Goal: Task Accomplishment & Management: Use online tool/utility

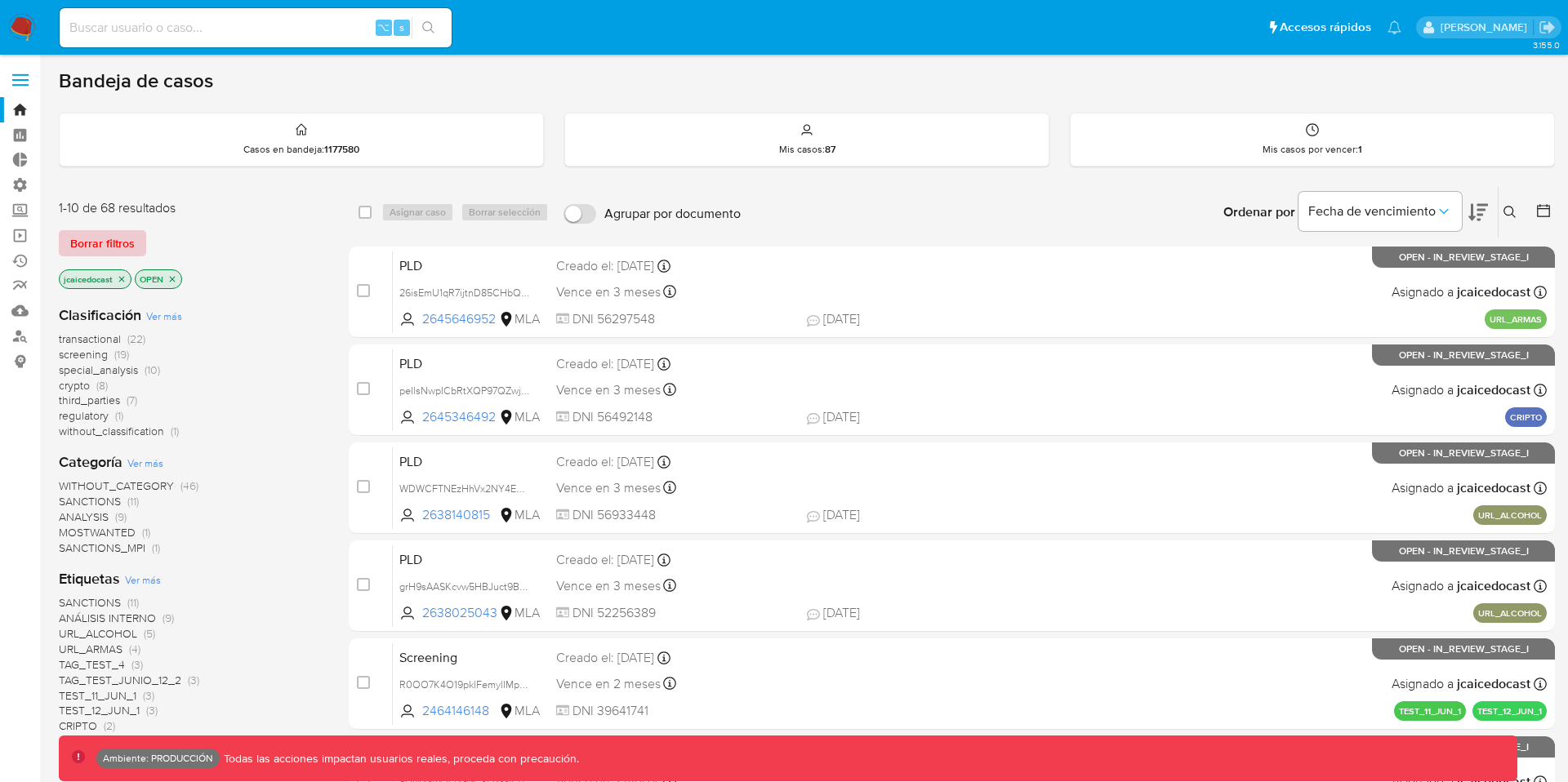
click at [127, 243] on span "Borrar filtros" at bounding box center [102, 243] width 65 height 23
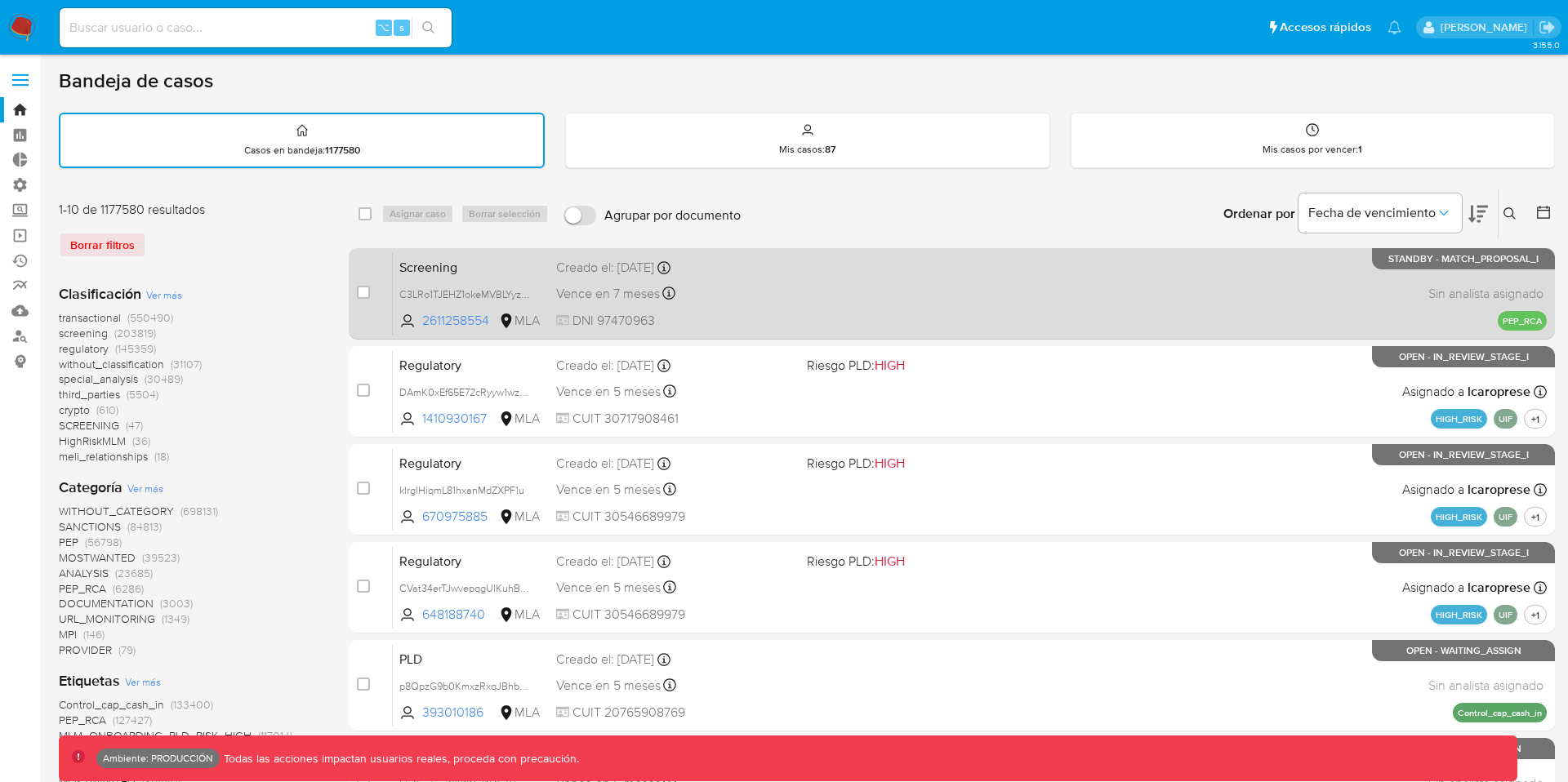
click at [747, 288] on div "Vence en 7 meses Vence el 17/03/2026 10:43:04" at bounding box center [675, 293] width 238 height 22
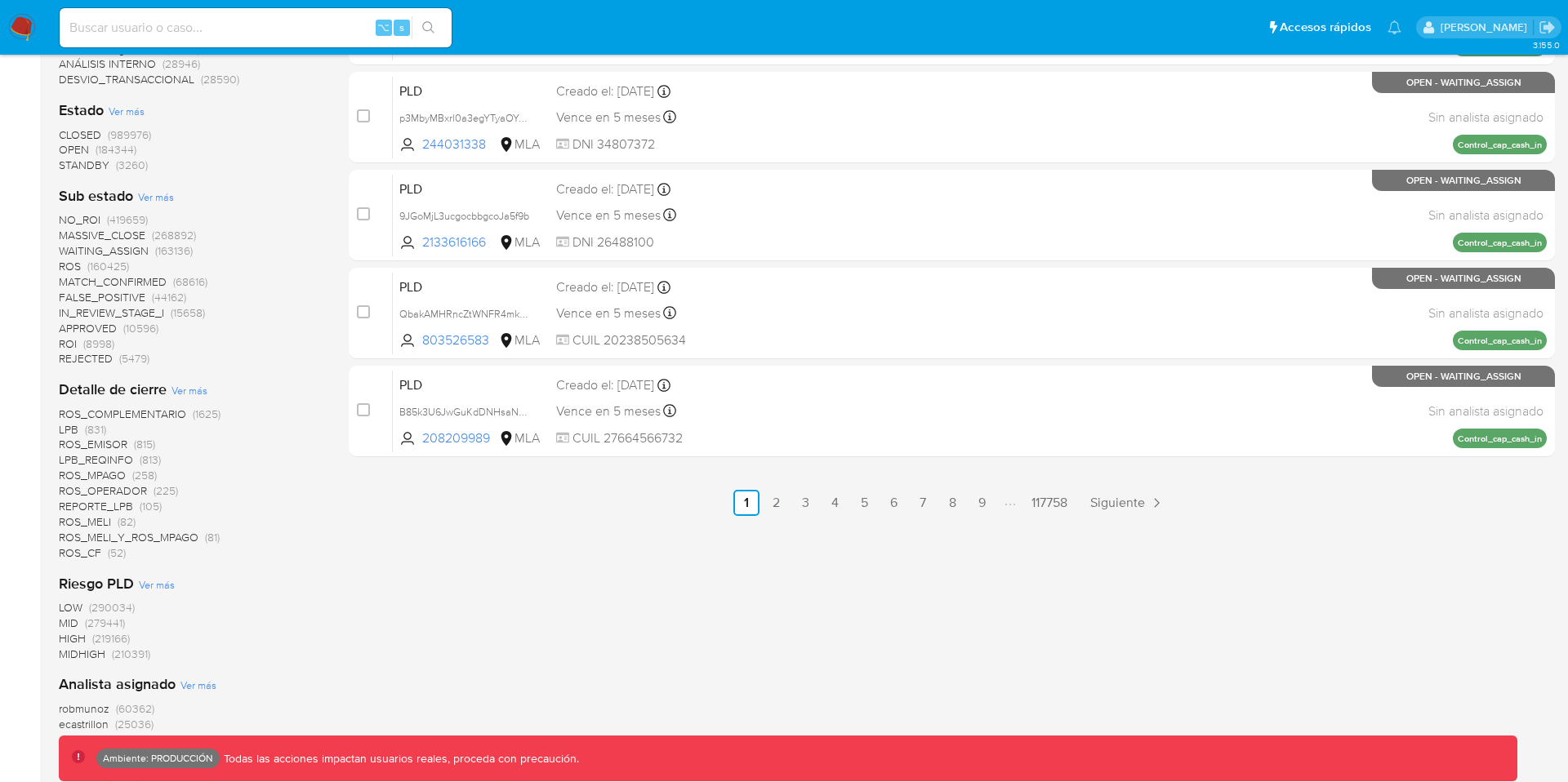
scroll to position [767, 0]
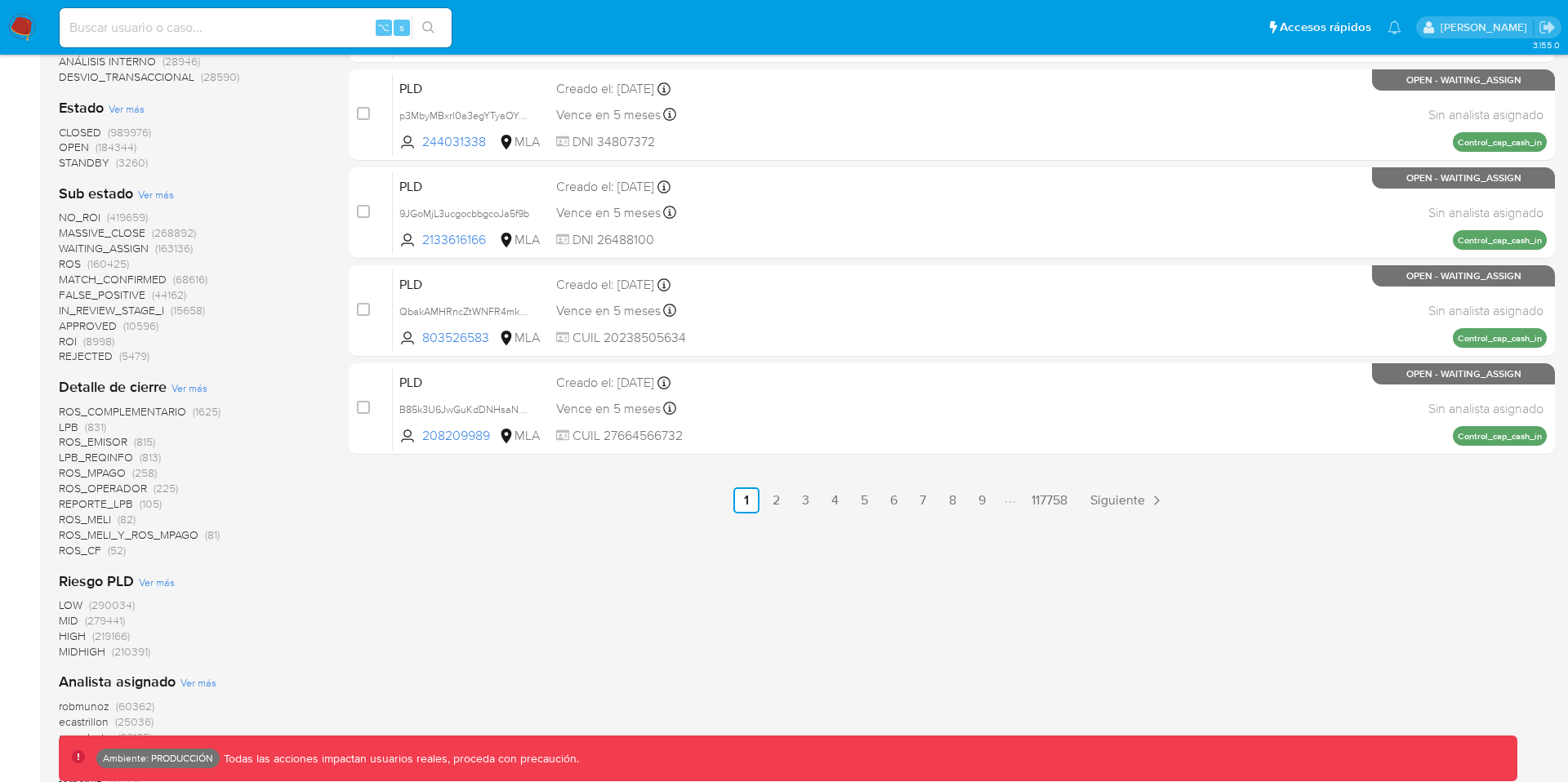
click at [77, 635] on span "HIGH" at bounding box center [73, 635] width 27 height 16
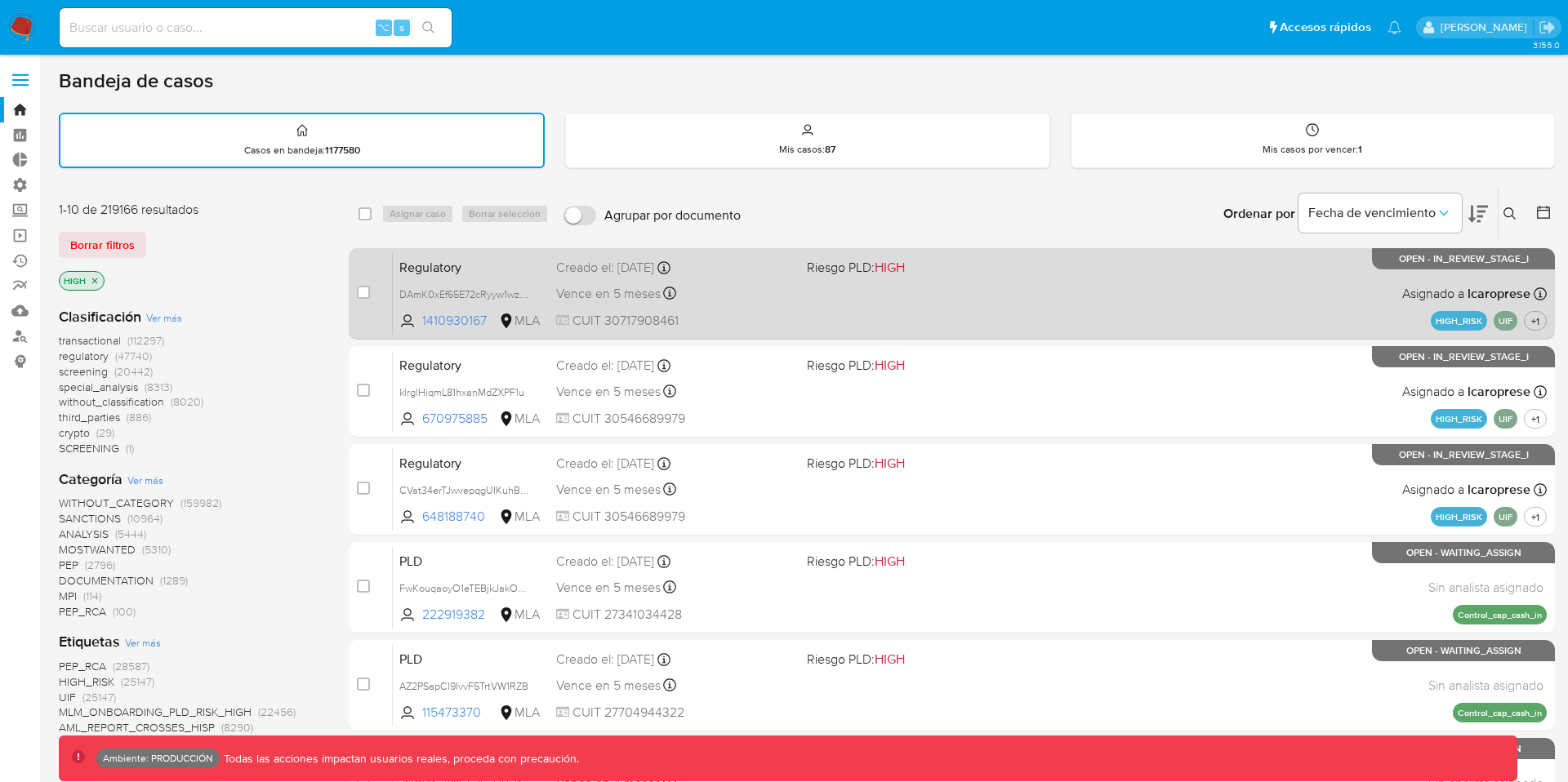
click at [1074, 296] on div "Regulatory DAmK0xEf65E72cRyyw1wzIP3 1410930167 MLA Riesgo PLD: HIGH Creado el: …" at bounding box center [970, 293] width 1154 height 83
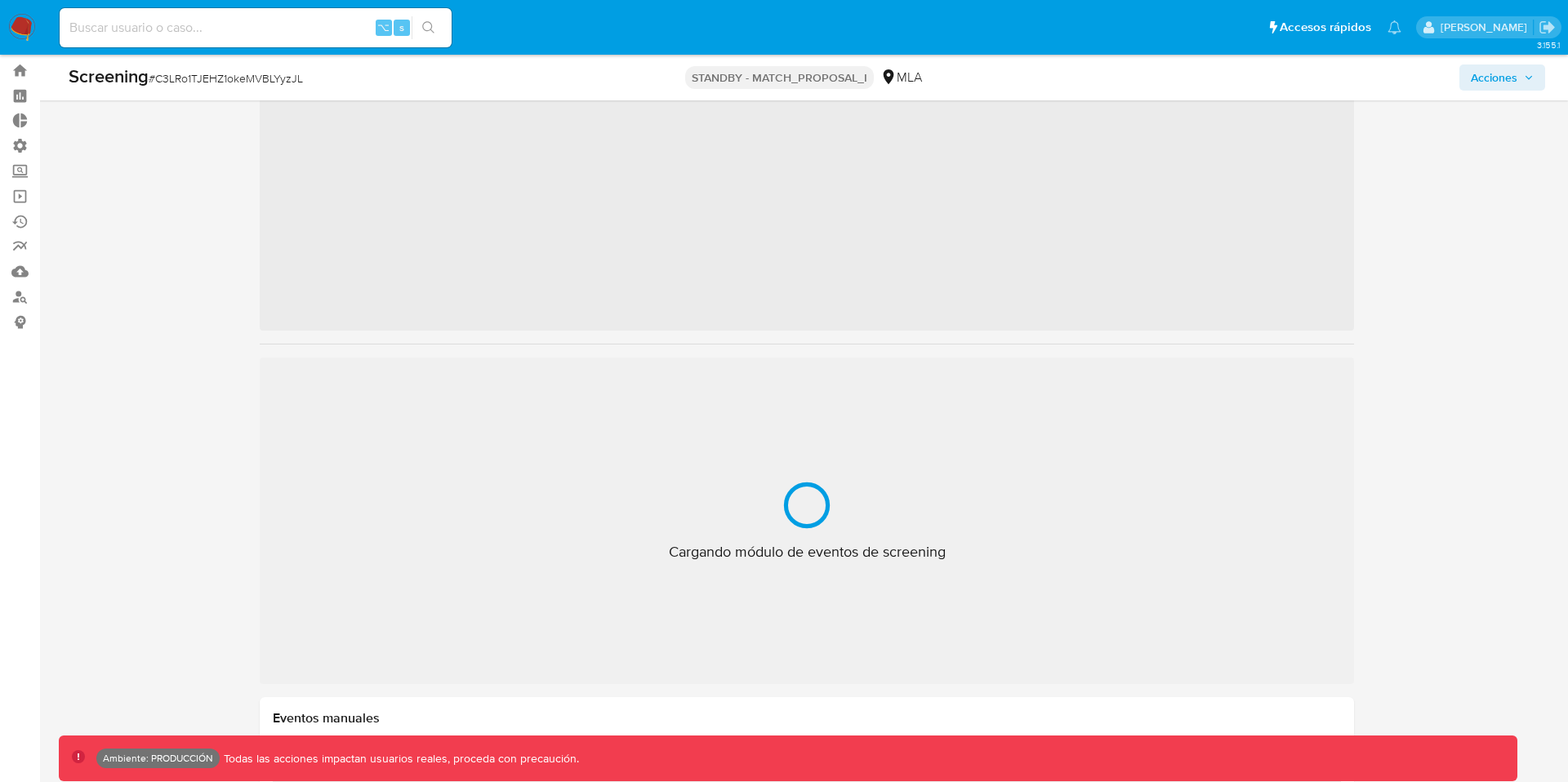
scroll to position [768, 0]
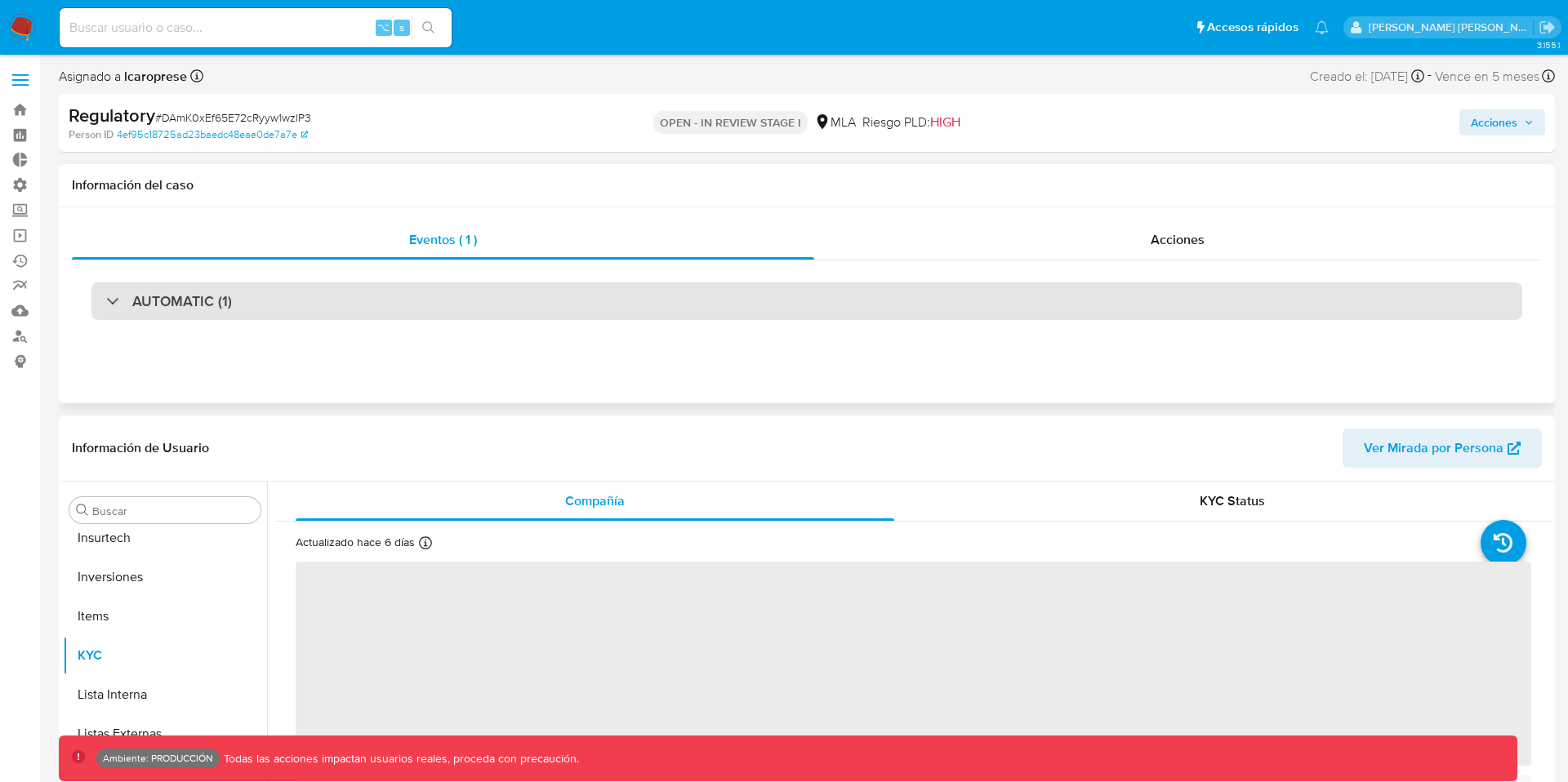
scroll to position [768, 0]
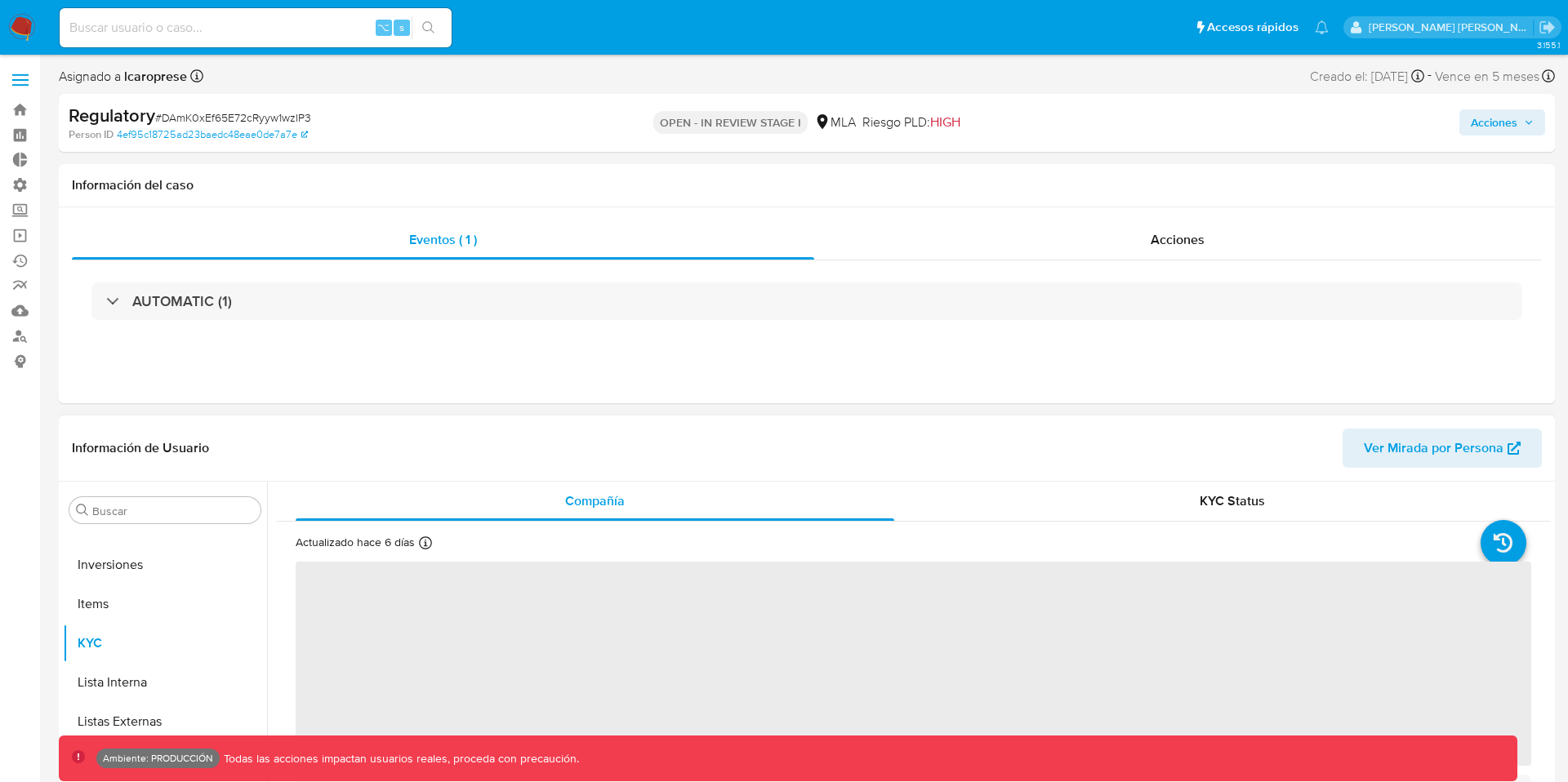
click at [1438, 443] on span "Ver Mirada por Persona" at bounding box center [1434, 449] width 140 height 39
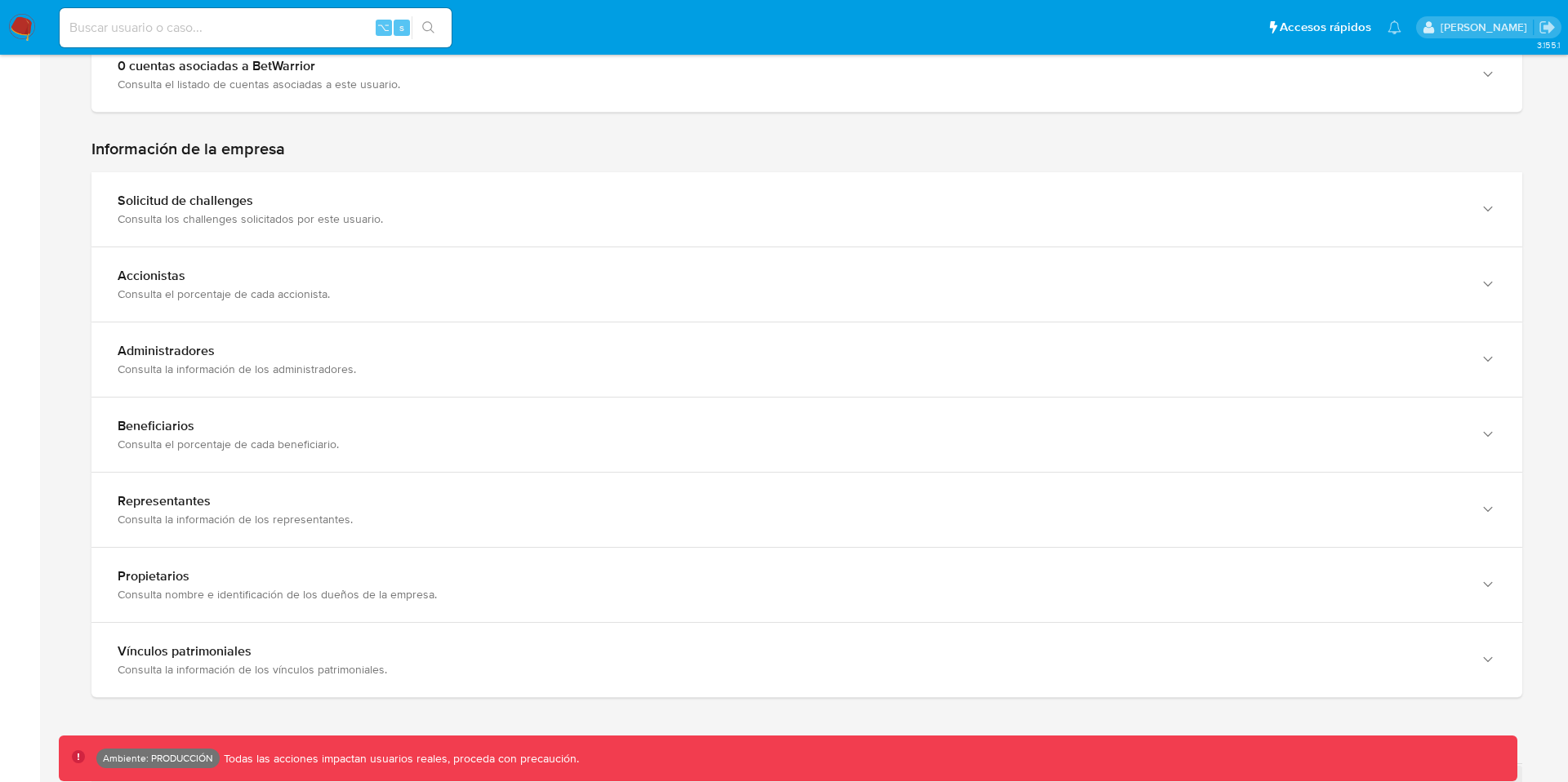
scroll to position [1103, 0]
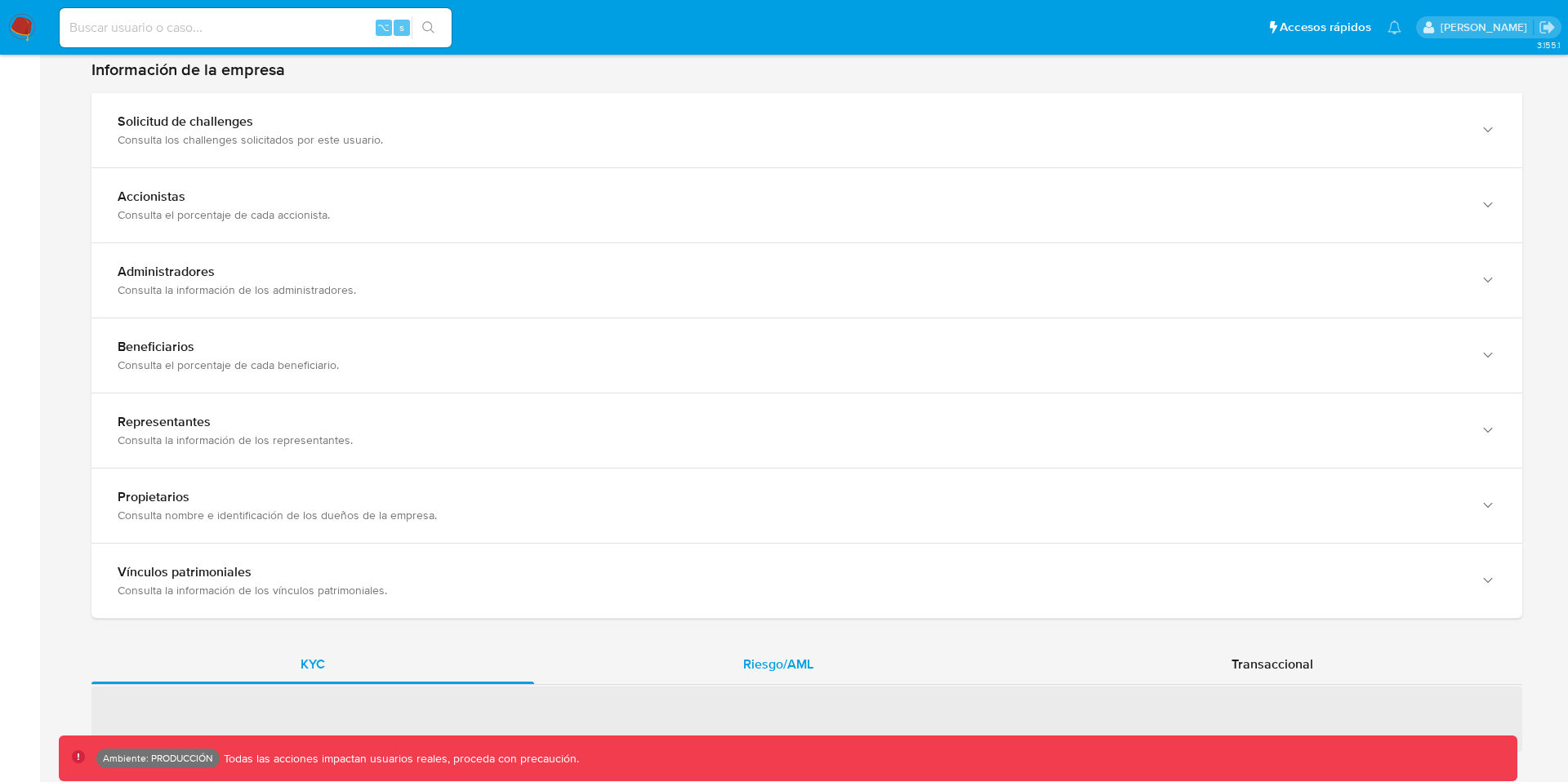
click at [752, 655] on span "Riesgo/AML" at bounding box center [778, 664] width 70 height 19
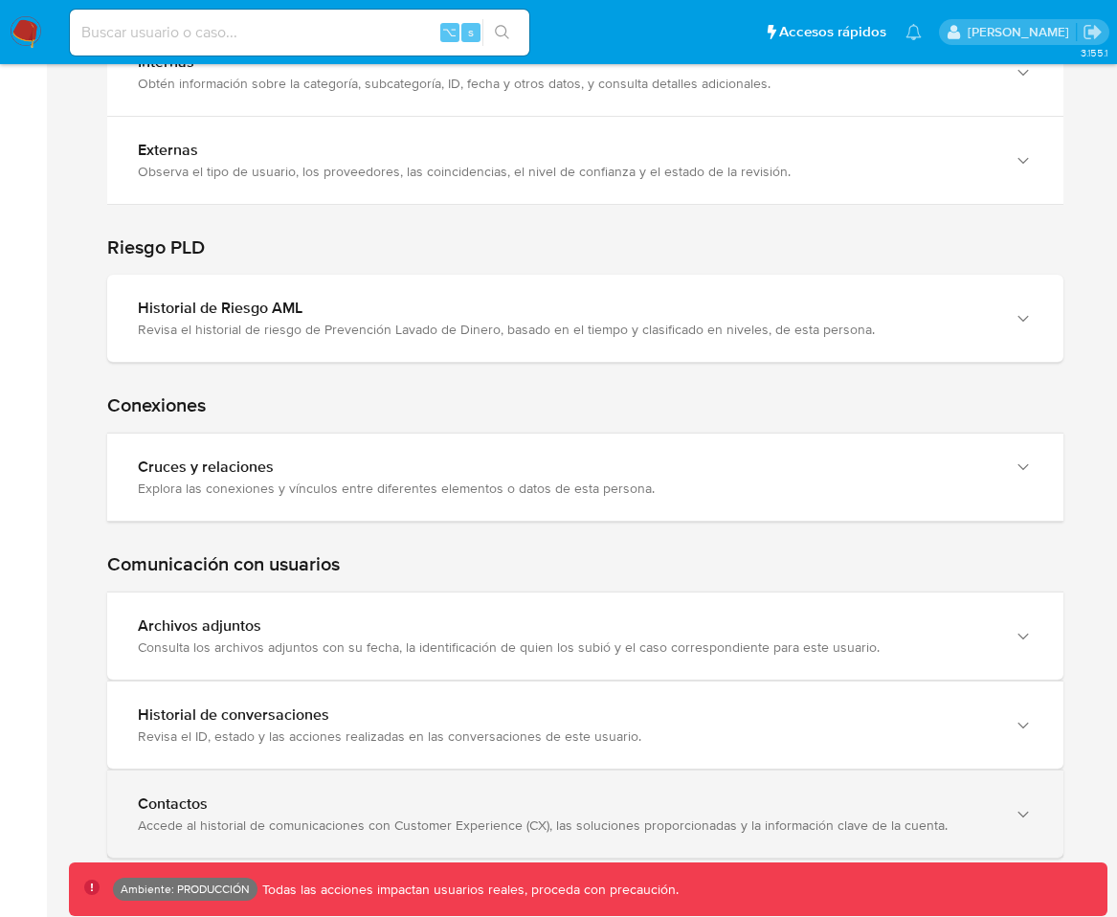
scroll to position [2561, 0]
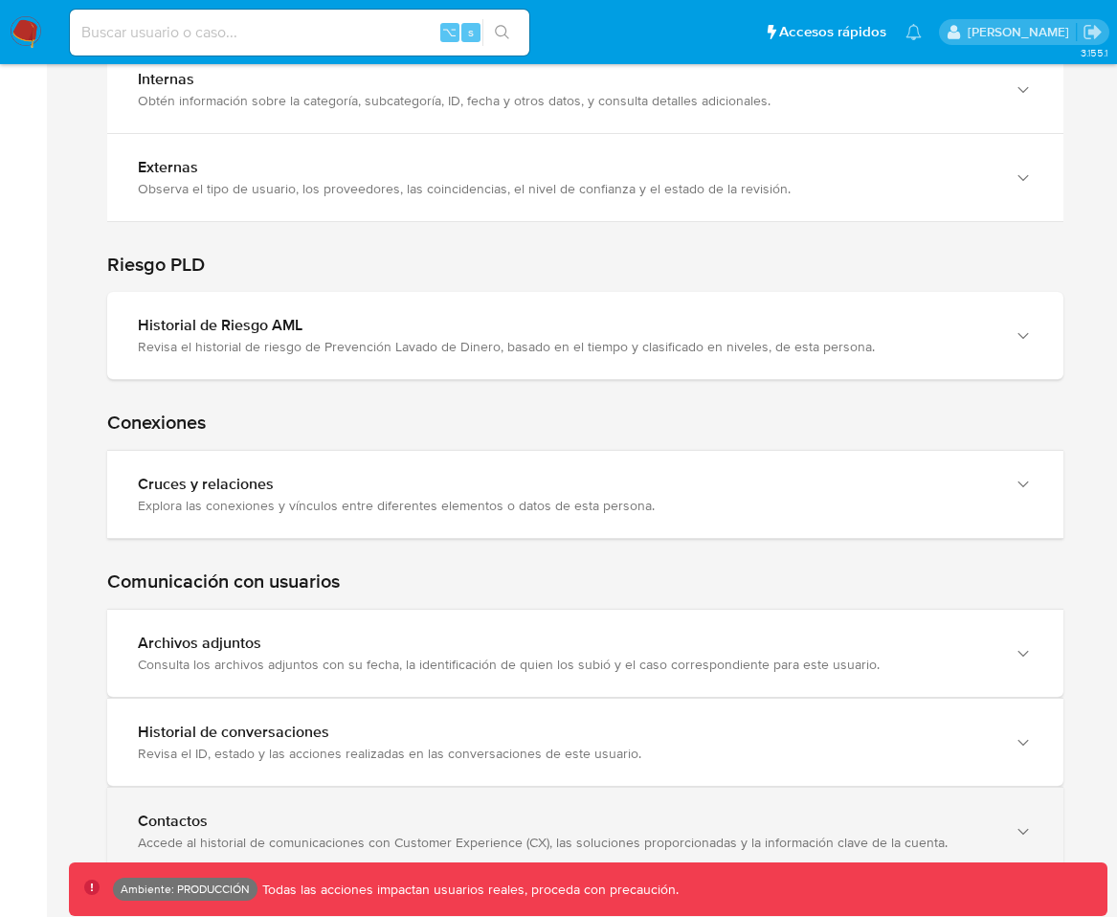
click at [496, 812] on div "Contactos" at bounding box center [566, 821] width 857 height 19
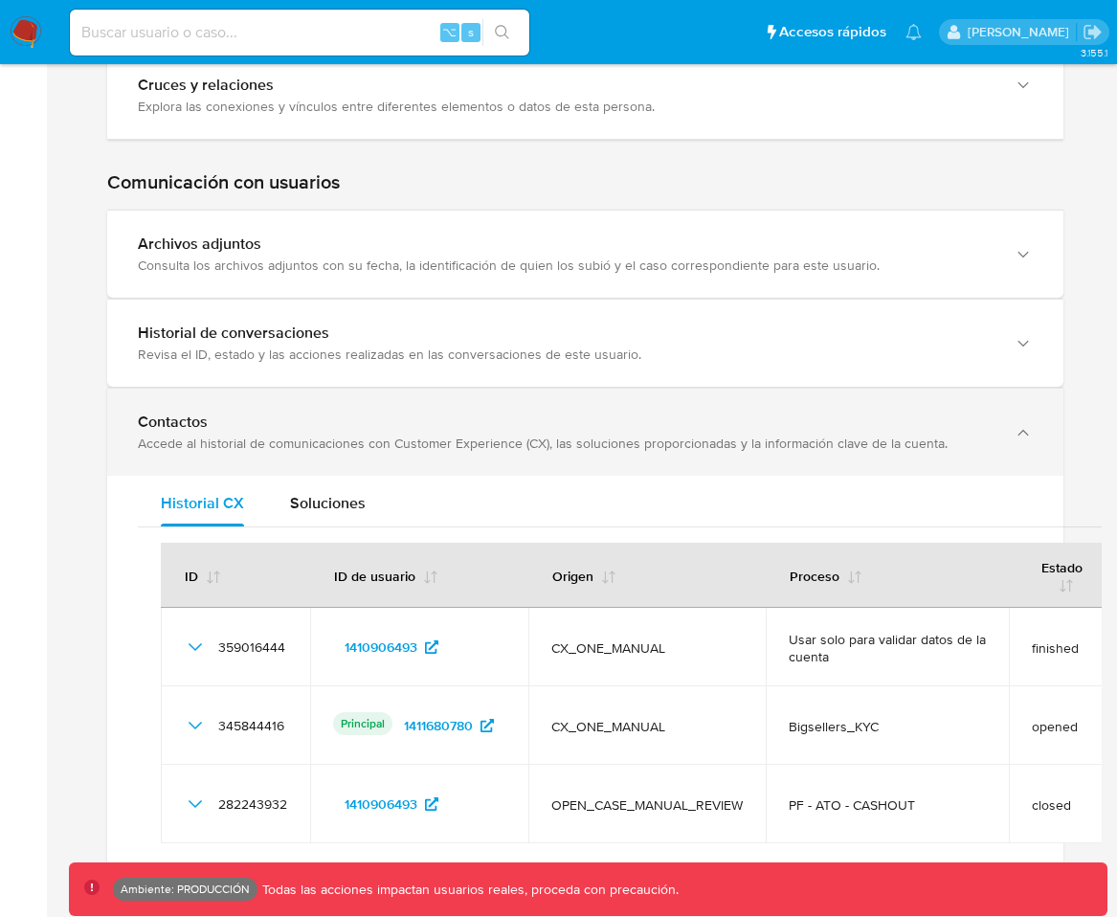
scroll to position [2975, 0]
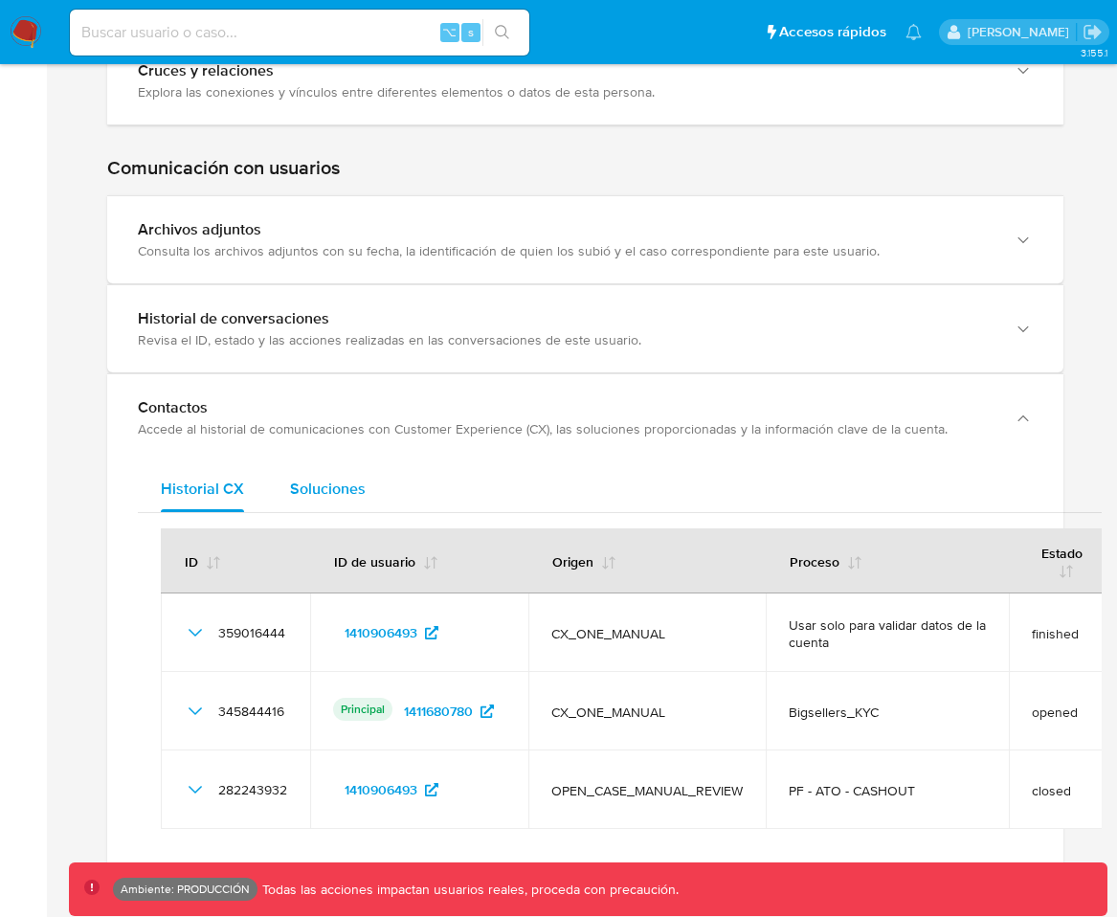
click at [312, 478] on span "Soluciones" at bounding box center [328, 489] width 76 height 22
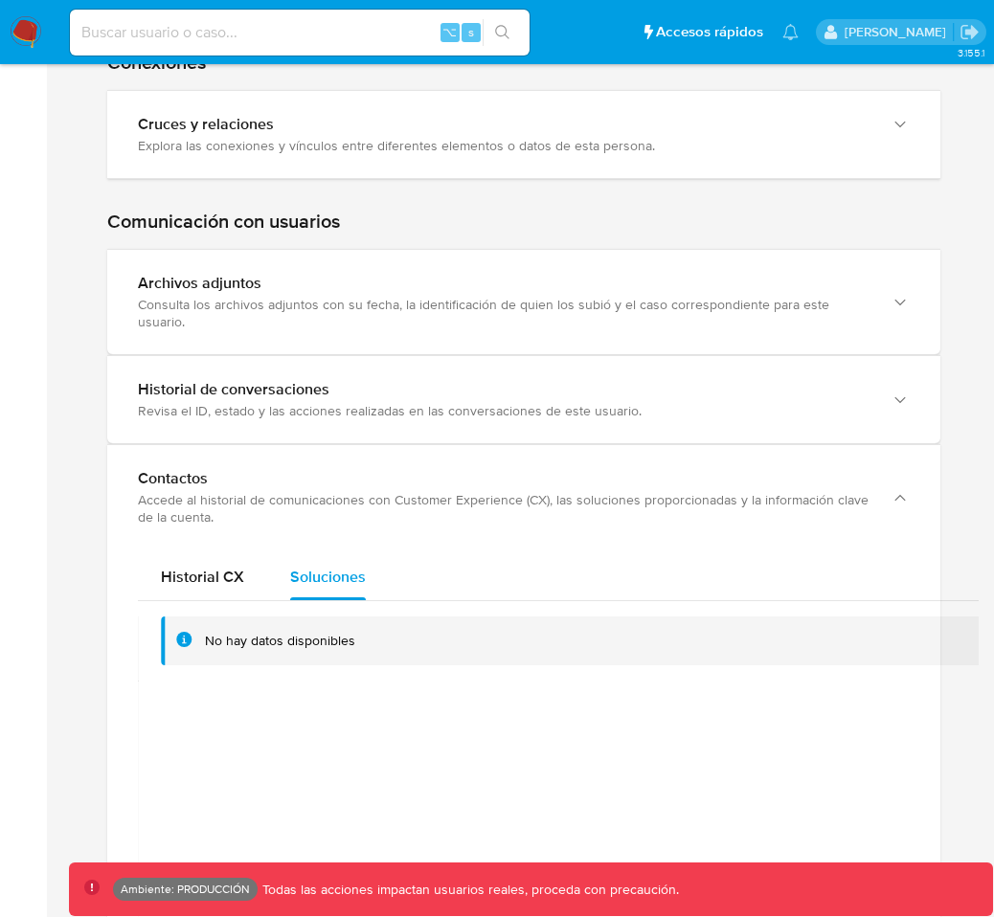
click at [22, 18] on img at bounding box center [26, 32] width 33 height 33
